Goal: Information Seeking & Learning: Learn about a topic

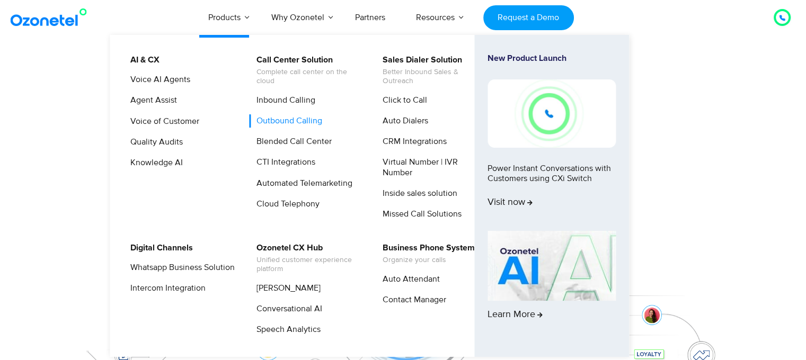
click at [280, 123] on link "Outbound Calling" at bounding box center [287, 120] width 74 height 13
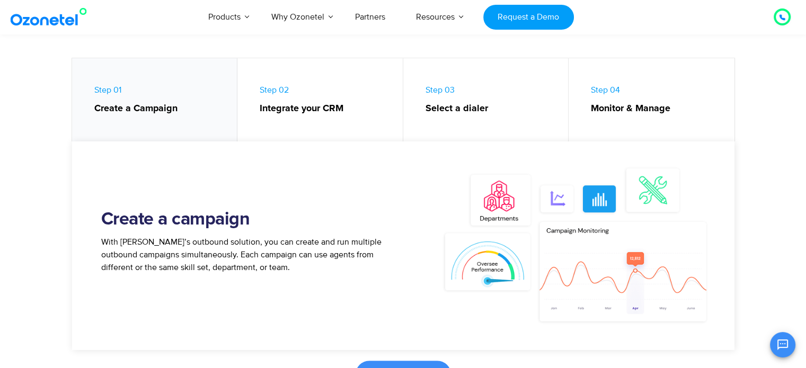
scroll to position [487, 0]
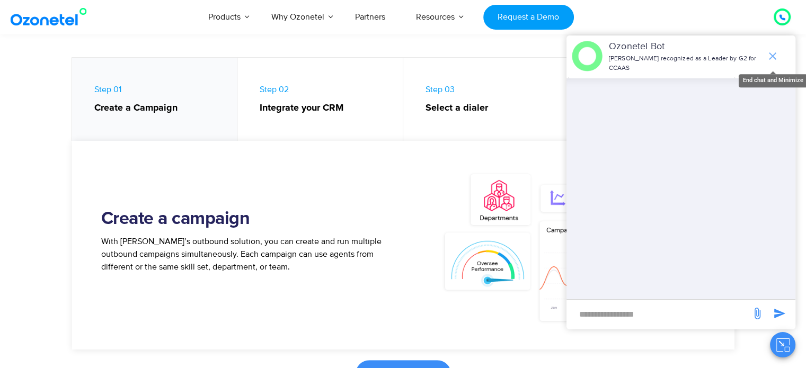
click at [773, 60] on icon "end chat or minimize" at bounding box center [772, 56] width 13 height 13
